Goal: Information Seeking & Learning: Learn about a topic

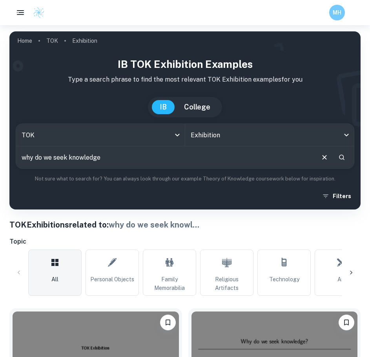
scroll to position [1558, 0]
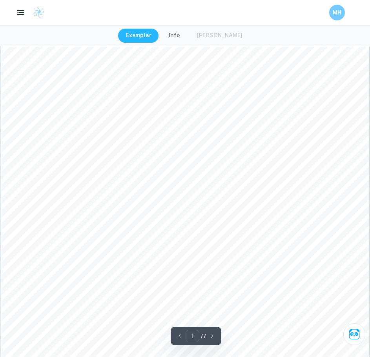
scroll to position [118, 0]
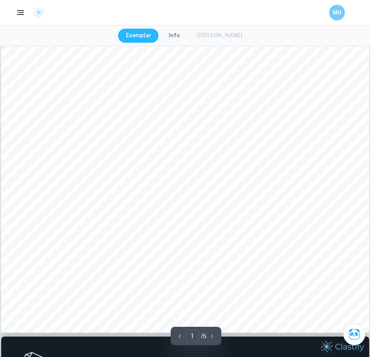
scroll to position [249, 0]
